Goal: Task Accomplishment & Management: Complete application form

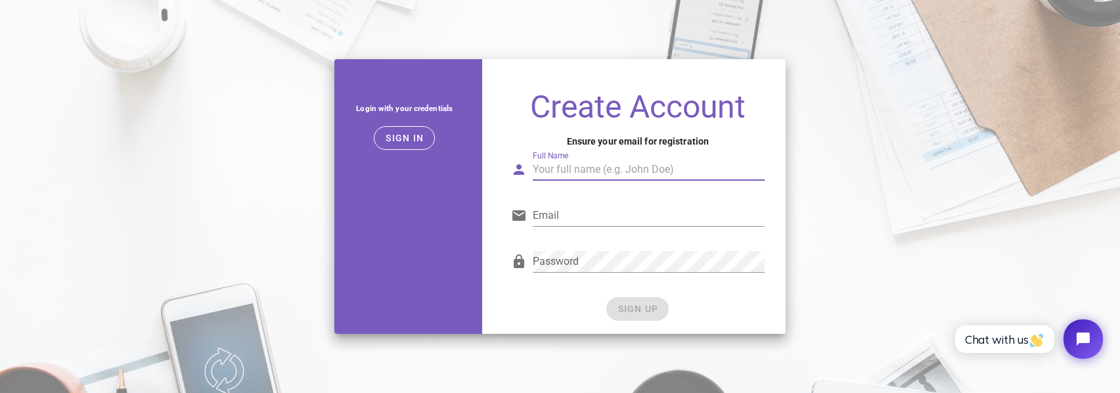
click at [549, 164] on input "Full Name" at bounding box center [649, 169] width 232 height 21
type input "sly"
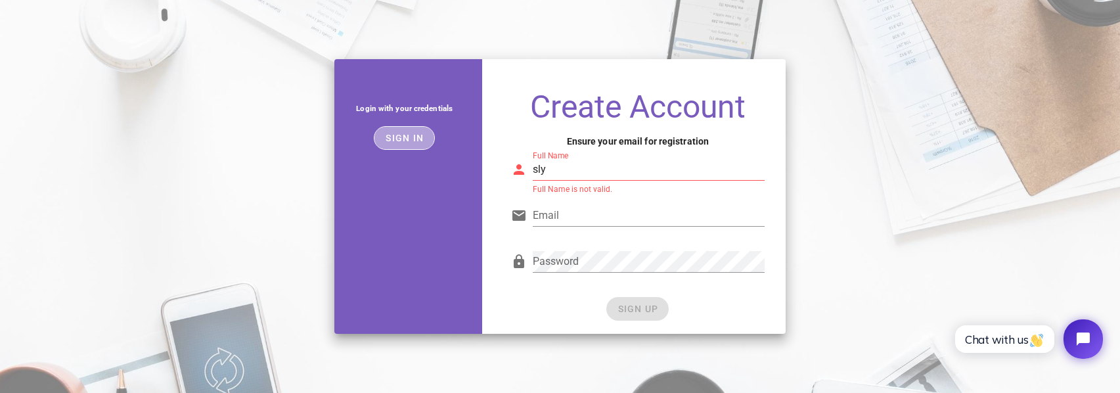
click at [427, 140] on button "Sign in" at bounding box center [404, 138] width 61 height 24
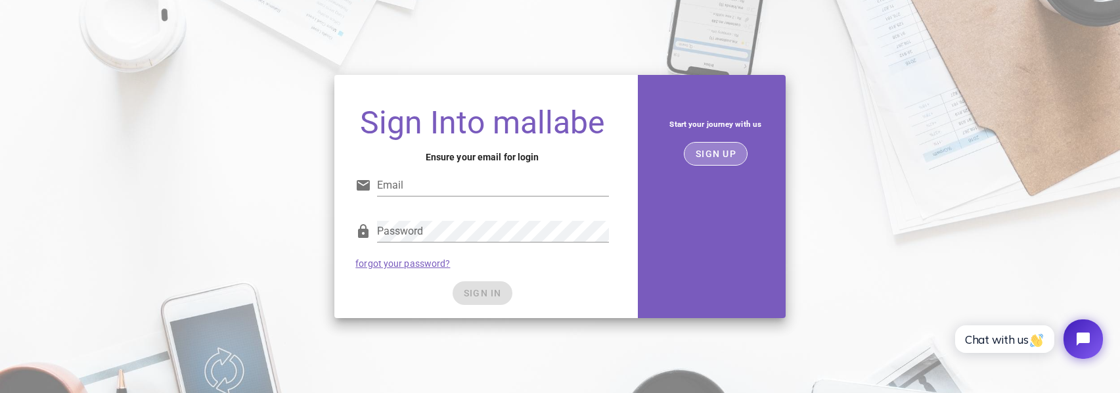
click at [729, 152] on span "SIGN UP" at bounding box center [715, 153] width 41 height 11
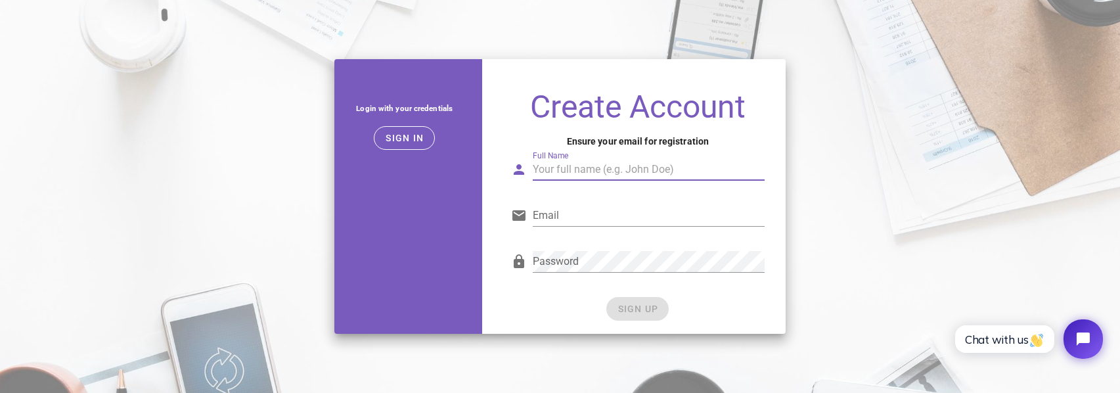
click at [613, 168] on input "Full Name" at bounding box center [649, 169] width 232 height 21
type input "sly"
click at [554, 216] on input "Email" at bounding box center [649, 215] width 232 height 21
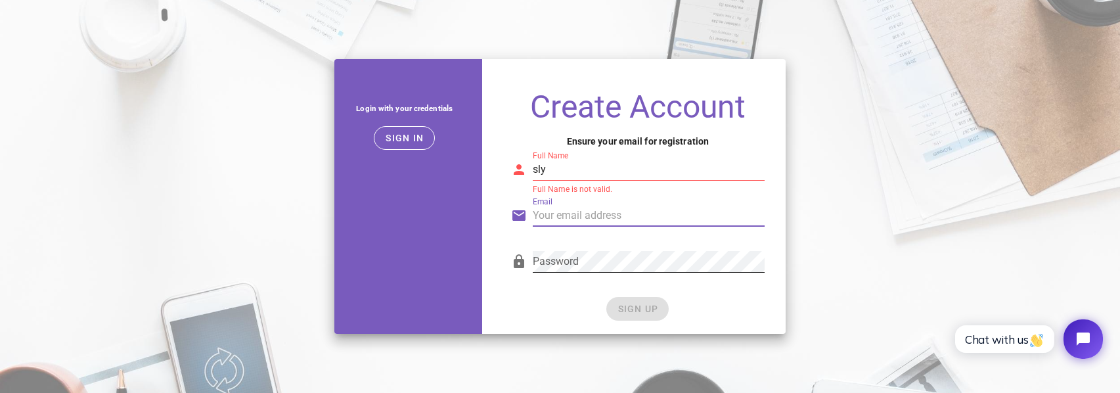
type input "yangchency1016@gmail.com"
click at [566, 165] on input "sly" at bounding box center [649, 169] width 232 height 21
click at [627, 303] on div "SIGN UP" at bounding box center [637, 309] width 253 height 24
click at [581, 176] on input "slyyy" at bounding box center [649, 169] width 232 height 21
type input "slyyyy"
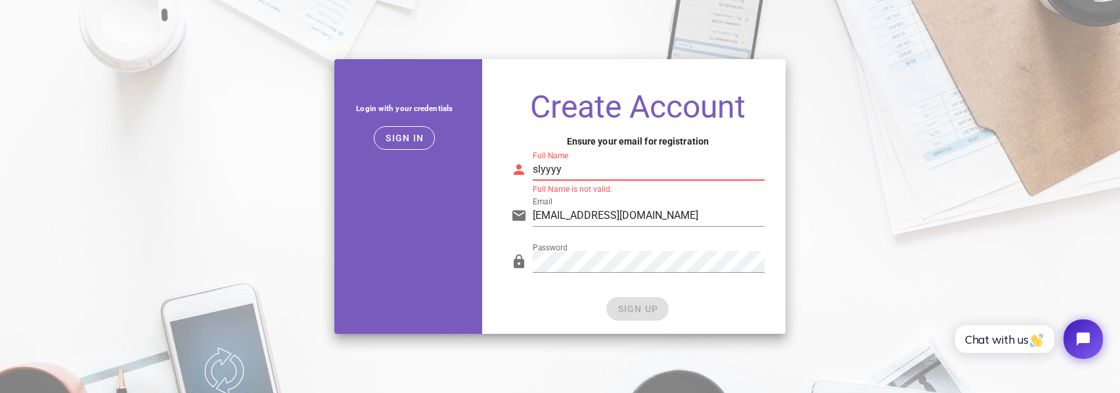
drag, startPoint x: 570, startPoint y: 171, endPoint x: 528, endPoint y: 171, distance: 42.0
click at [528, 171] on div "Full Name slyyyy Full Name is not valid." at bounding box center [637, 172] width 253 height 43
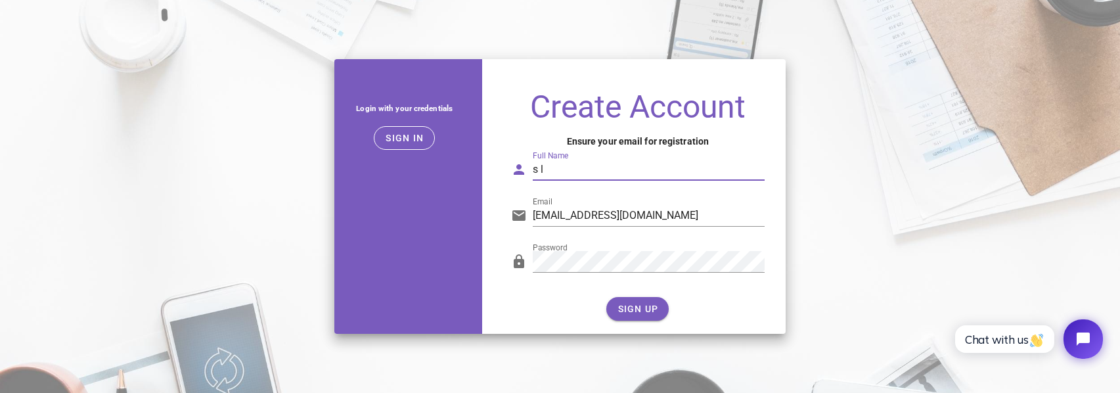
type input "s"
type input "l"
type input "sliver lighty"
click at [647, 307] on span "SIGN UP" at bounding box center [637, 308] width 41 height 11
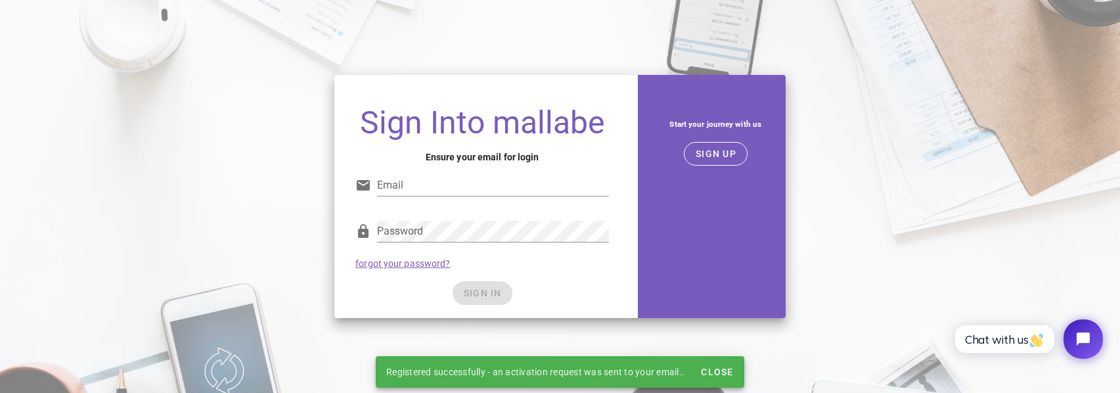
type input "yangchency1016@gmail.com"
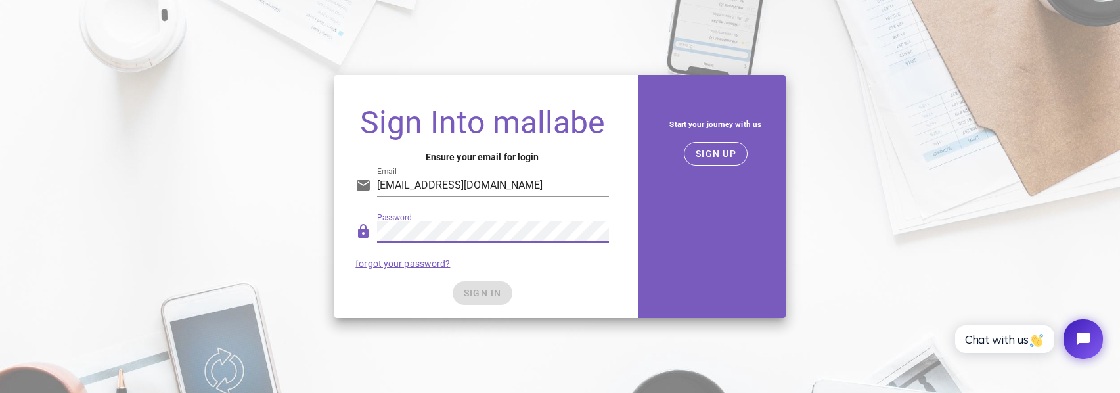
click at [392, 308] on div "Sign Into mallabe Ensure your email for login Email yangchency1016@gmail.com Pa…" at bounding box center [481, 207] width 295 height 222
click at [466, 290] on span "SIGN IN" at bounding box center [482, 293] width 39 height 11
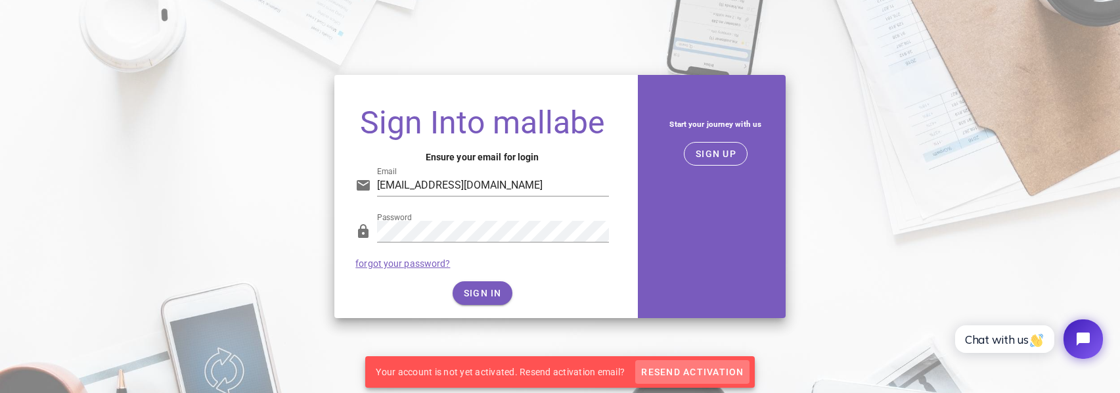
click at [665, 370] on span "Resend Activation" at bounding box center [691, 371] width 103 height 11
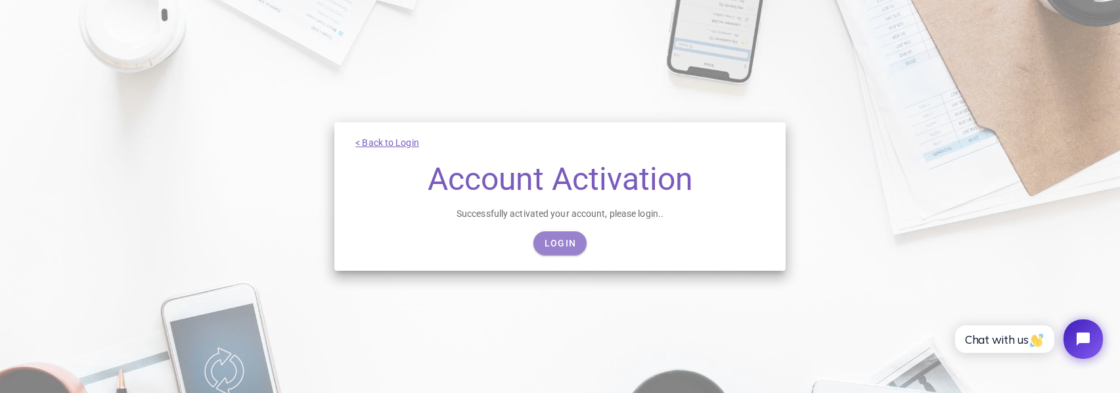
click at [557, 236] on link "Login" at bounding box center [559, 243] width 53 height 24
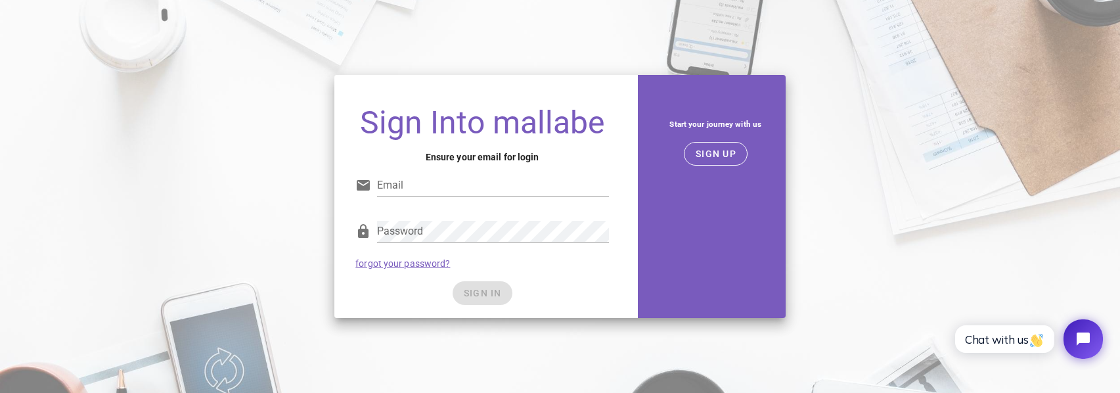
type input "[EMAIL_ADDRESS][DOMAIN_NAME]"
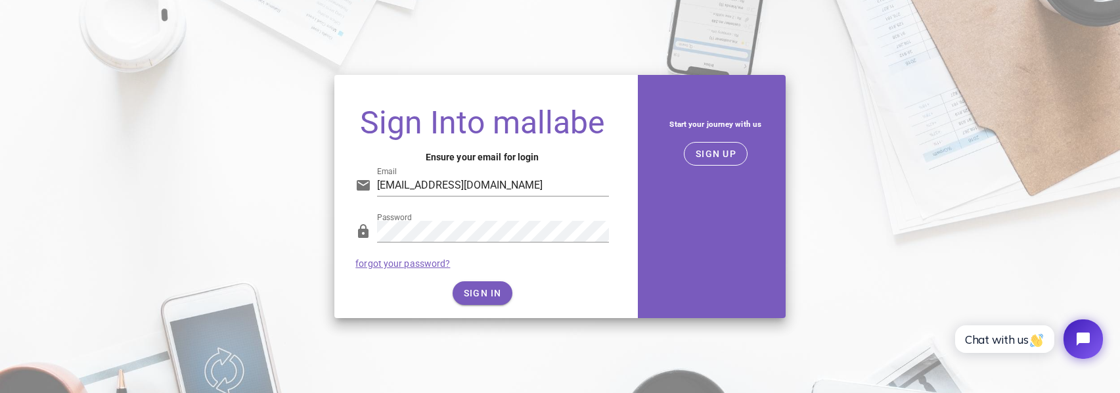
click at [488, 295] on div "SIGN IN" at bounding box center [481, 293] width 253 height 24
click at [471, 290] on span "SIGN IN" at bounding box center [482, 293] width 39 height 11
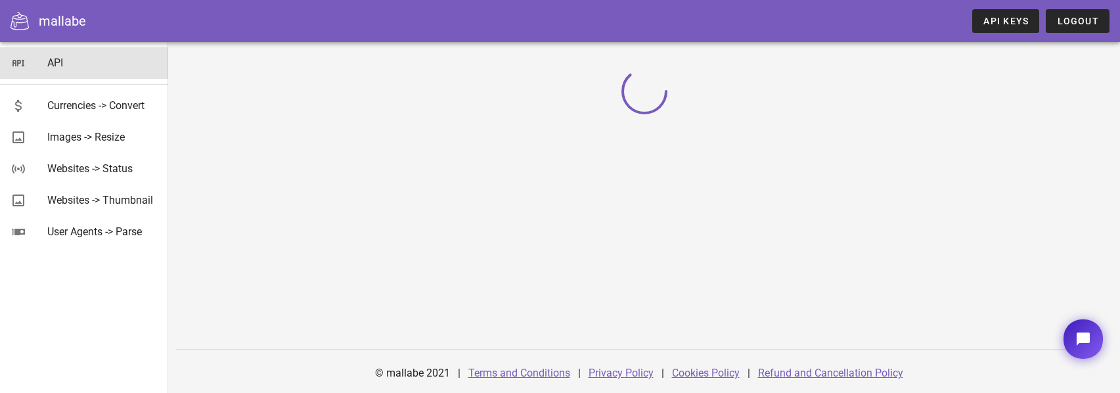
click at [55, 65] on div "API" at bounding box center [102, 62] width 110 height 12
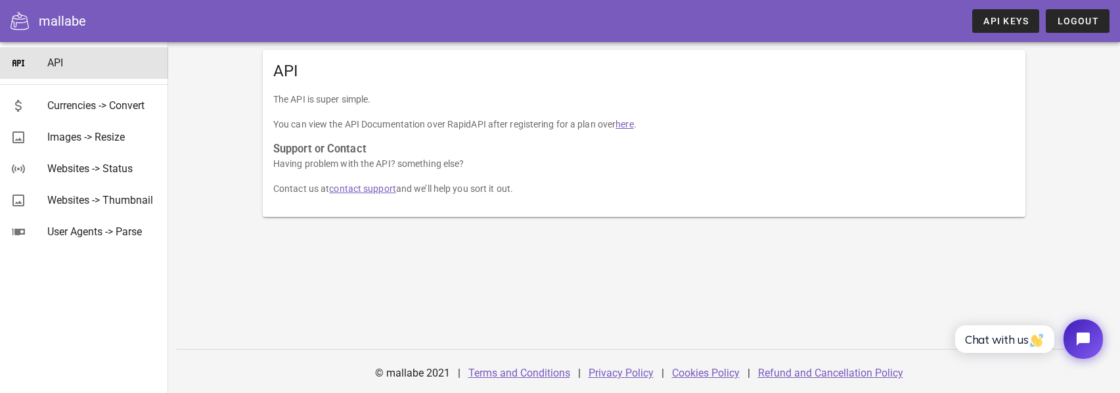
click at [630, 126] on link "here" at bounding box center [624, 124] width 18 height 11
